Goal: Task Accomplishment & Management: Manage account settings

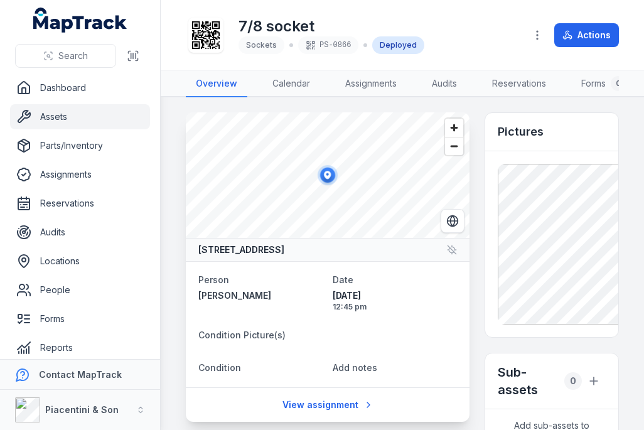
click at [110, 113] on link "Assets" at bounding box center [80, 116] width 140 height 25
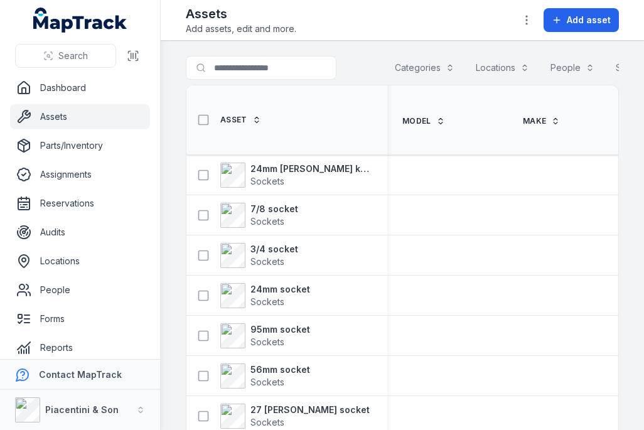
click at [591, 20] on span "Add asset" at bounding box center [588, 20] width 44 height 13
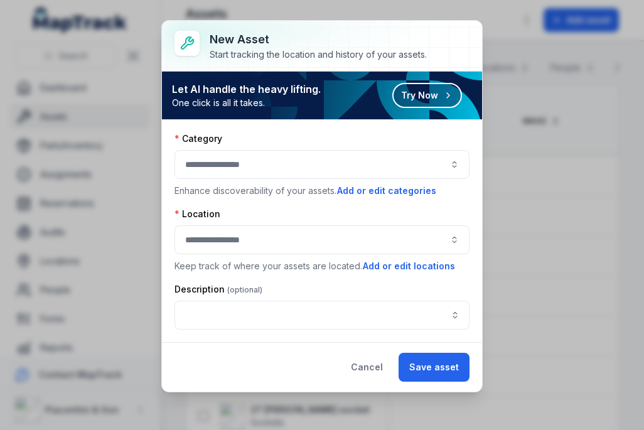
click at [344, 167] on div at bounding box center [321, 164] width 295 height 29
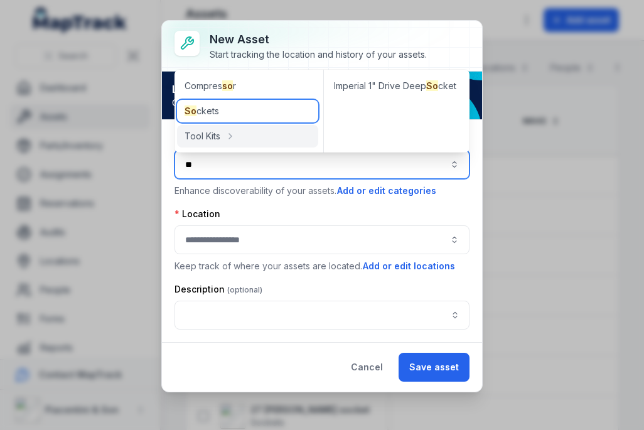
click at [268, 107] on div "So ckets" at bounding box center [247, 111] width 141 height 23
type input "*******"
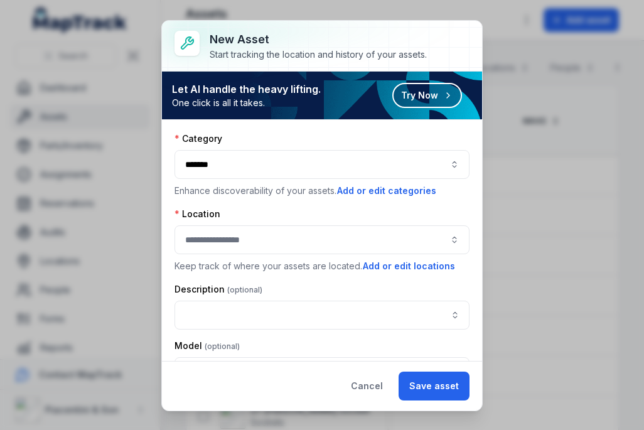
click at [268, 236] on div at bounding box center [321, 239] width 295 height 29
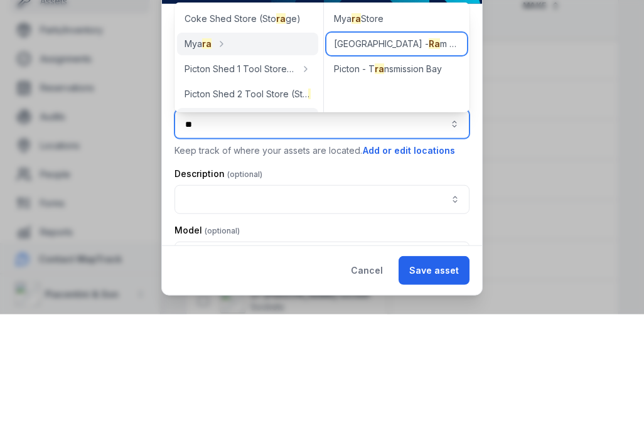
click at [417, 148] on div "Picton - [GEOGRAPHIC_DATA]" at bounding box center [396, 159] width 141 height 23
type input "**********"
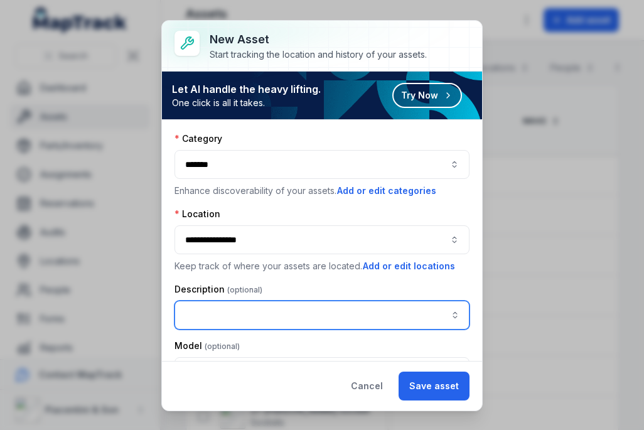
click at [307, 314] on input "asset-add:description-label" at bounding box center [321, 314] width 295 height 29
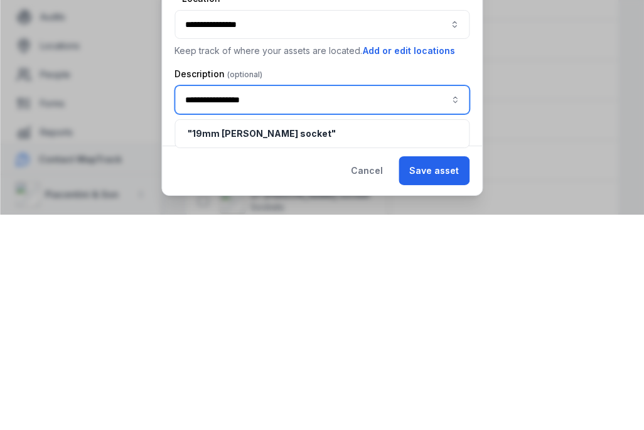
click at [211, 343] on span "" 19mm [PERSON_NAME] socket "" at bounding box center [262, 348] width 148 height 11
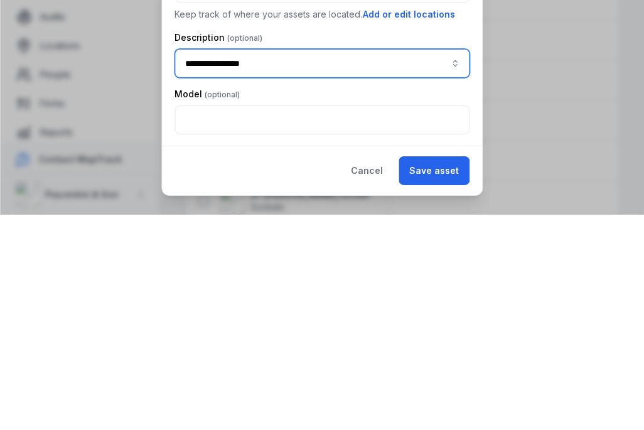
scroll to position [38, 0]
type input "**********"
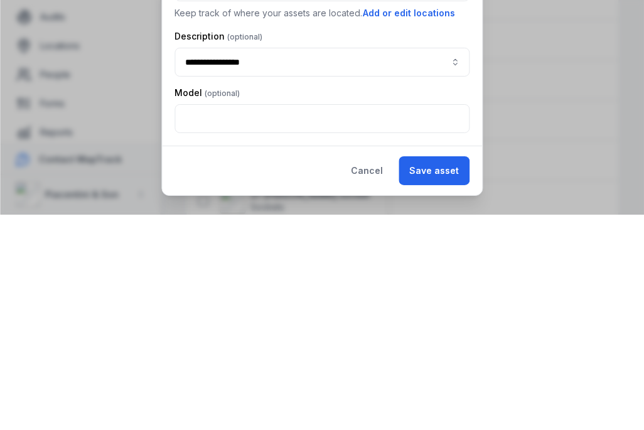
click at [448, 371] on button "Save asset" at bounding box center [433, 385] width 71 height 29
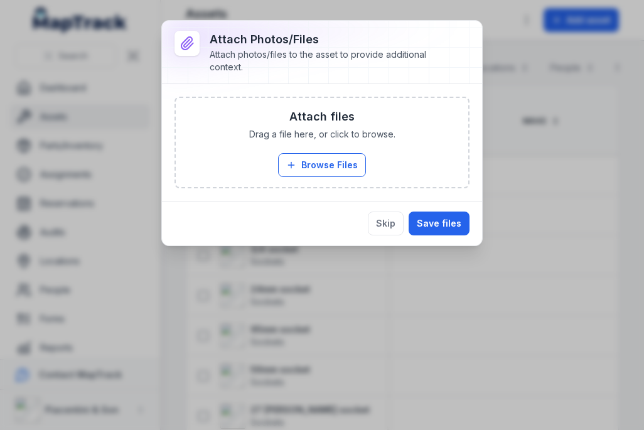
click at [339, 173] on button "Browse Files" at bounding box center [322, 165] width 88 height 24
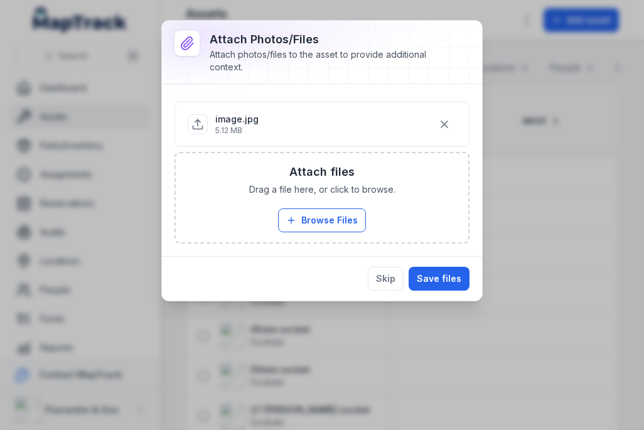
click at [460, 282] on button "Save files" at bounding box center [438, 279] width 61 height 24
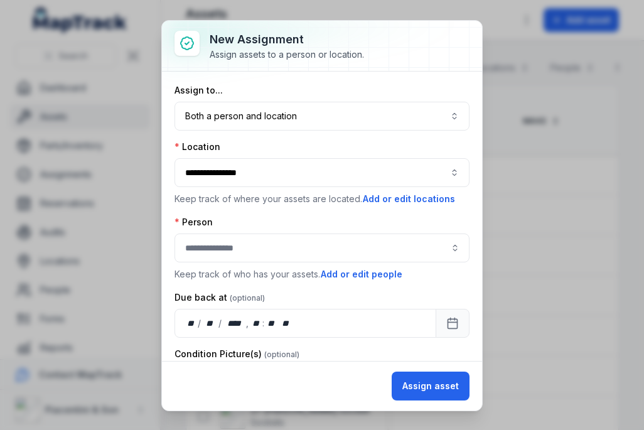
click at [324, 123] on button "Both a person and location ****" at bounding box center [321, 116] width 295 height 29
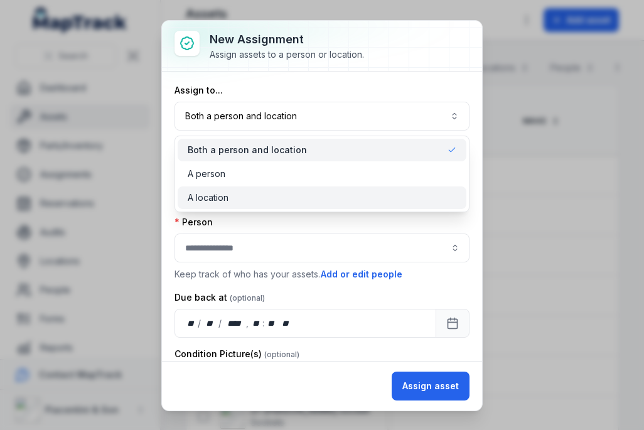
click at [297, 193] on div "A location" at bounding box center [322, 197] width 268 height 13
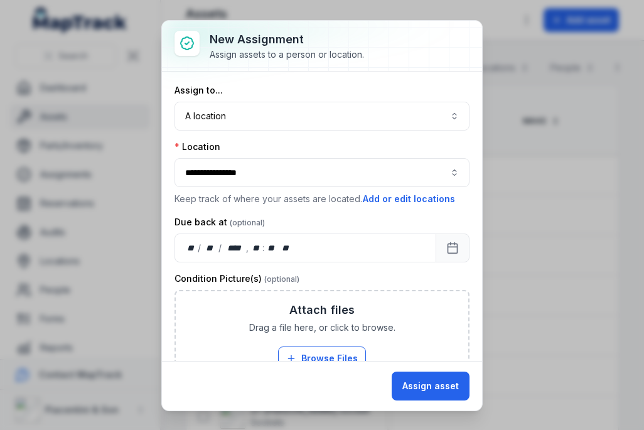
click at [424, 383] on button "Assign asset" at bounding box center [430, 385] width 78 height 29
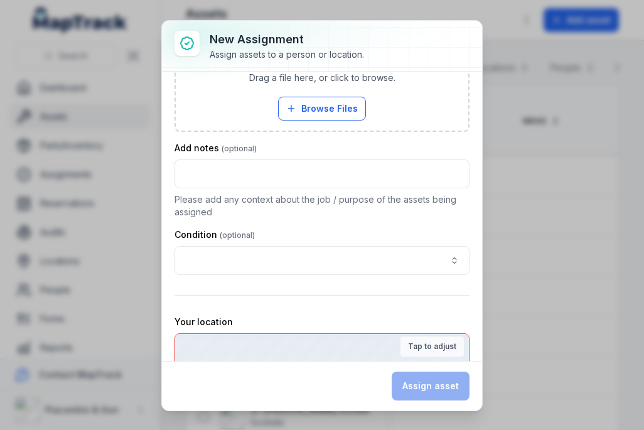
scroll to position [372, 0]
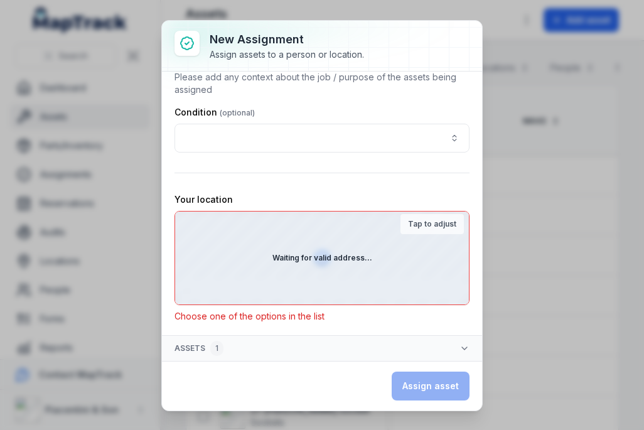
click at [387, 276] on div "Waiting for valid address..." at bounding box center [322, 257] width 294 height 93
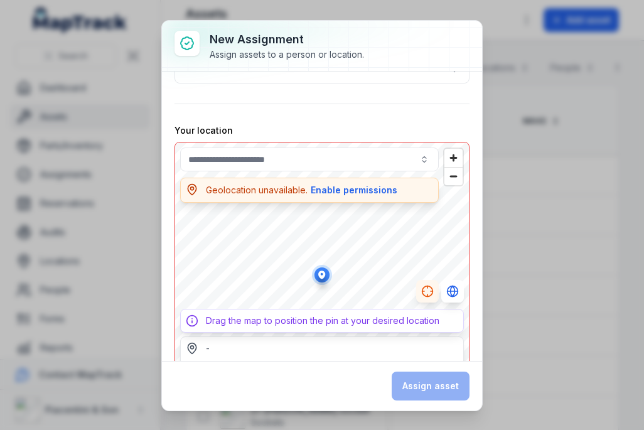
scroll to position [461, 0]
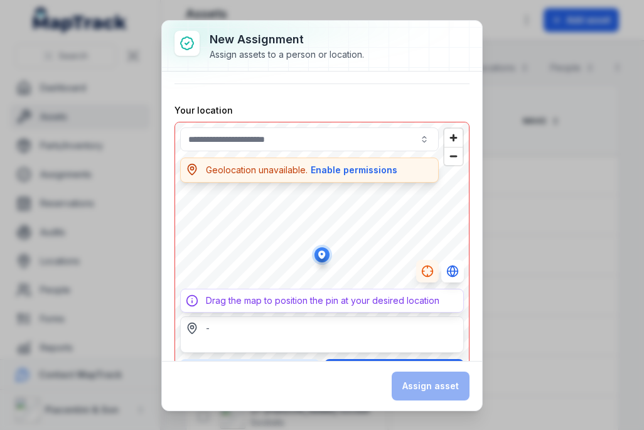
click at [432, 380] on div "Assign asset" at bounding box center [430, 385] width 78 height 29
click at [435, 375] on div "Assign asset" at bounding box center [430, 385] width 78 height 29
click at [445, 376] on div "Assign asset" at bounding box center [430, 385] width 78 height 29
type input "**********"
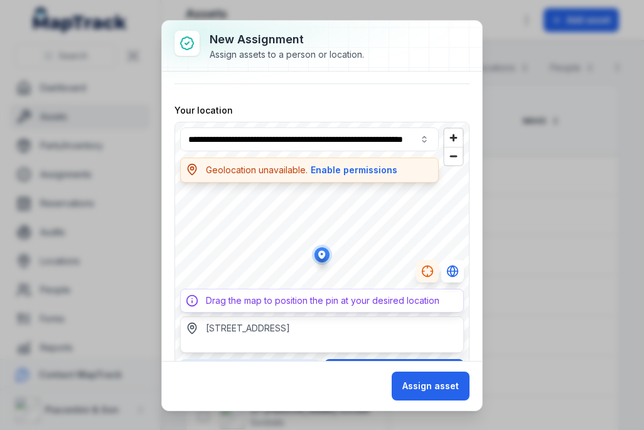
click at [435, 398] on button "Assign asset" at bounding box center [430, 385] width 78 height 29
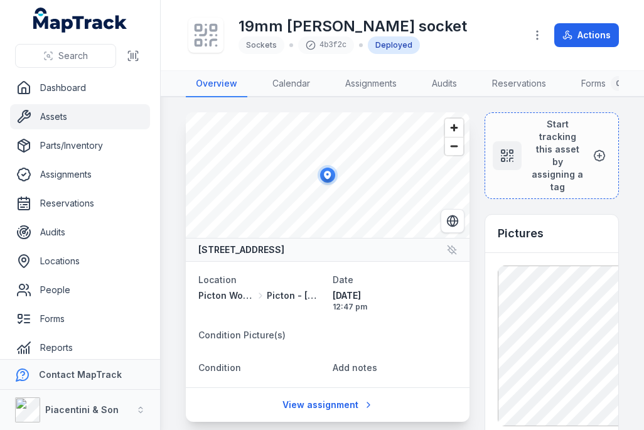
click at [205, 31] on icon at bounding box center [203, 32] width 6 height 6
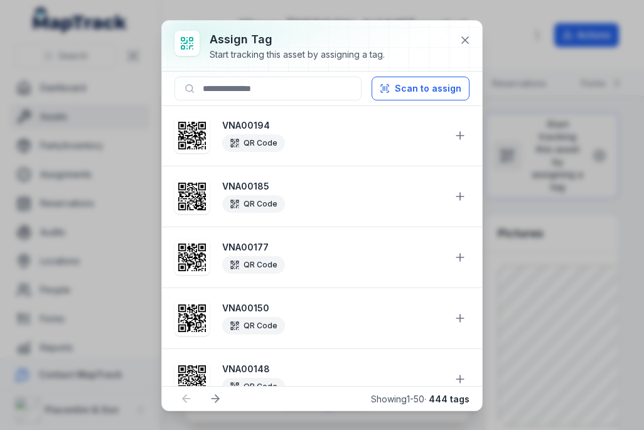
click at [434, 84] on button "Scan to assign" at bounding box center [420, 89] width 98 height 24
